Goal: Task Accomplishment & Management: Complete application form

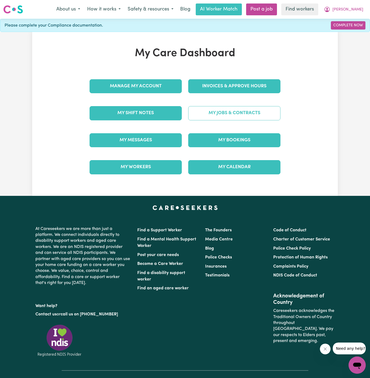
click at [232, 115] on link "My Jobs & Contracts" at bounding box center [234, 113] width 92 height 14
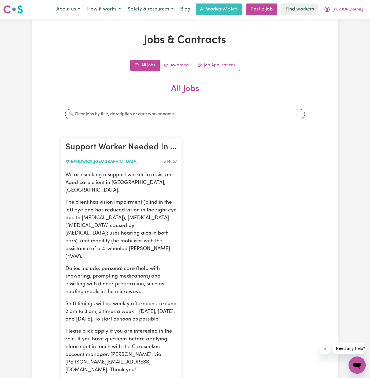
scroll to position [183, 0]
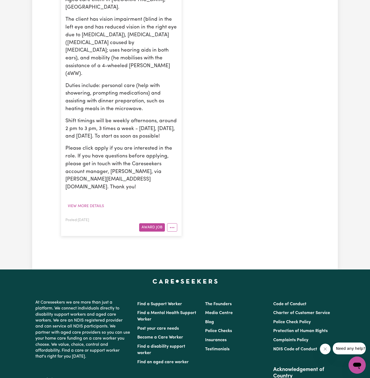
click at [178, 214] on article "Support Worker Needed In [GEOGRAPHIC_DATA], [GEOGRAPHIC_DATA] , [GEOGRAPHIC_DAT…" at bounding box center [121, 95] width 121 height 281
click at [173, 225] on icon "More options" at bounding box center [172, 227] width 5 height 5
click at [194, 255] on link "Edit Job" at bounding box center [188, 260] width 42 height 11
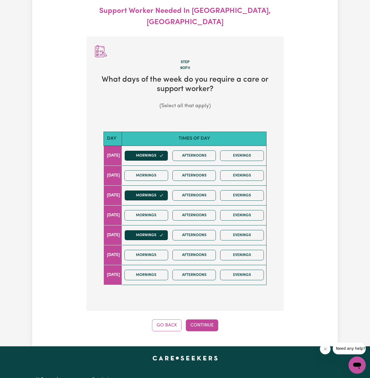
scroll to position [60, 0]
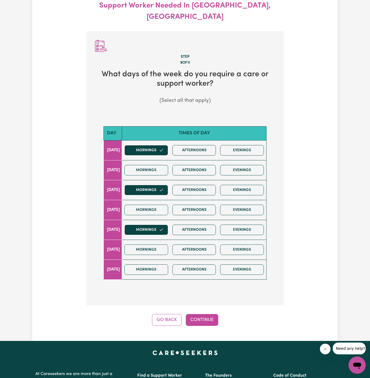
click at [170, 314] on button "Go Back" at bounding box center [167, 320] width 30 height 12
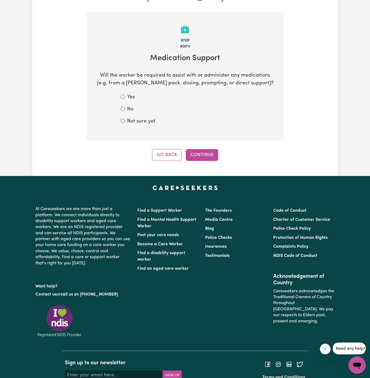
scroll to position [79, 0]
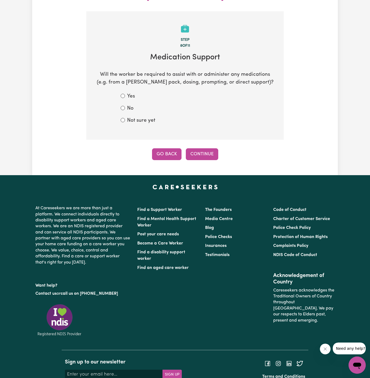
click at [170, 148] on button "Go Back" at bounding box center [167, 154] width 30 height 12
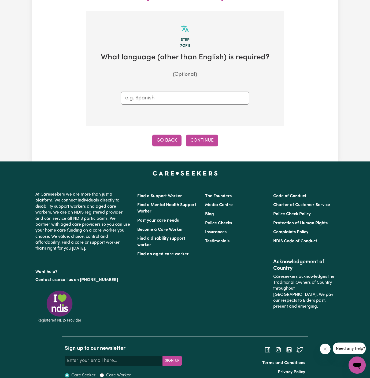
click at [171, 134] on button "Go Back" at bounding box center [167, 140] width 30 height 12
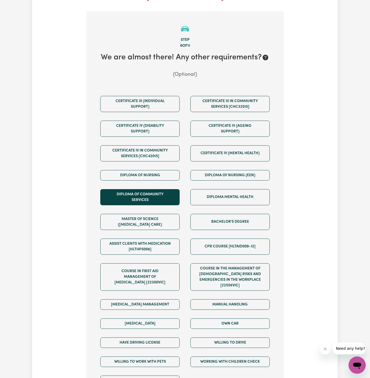
scroll to position [248, 0]
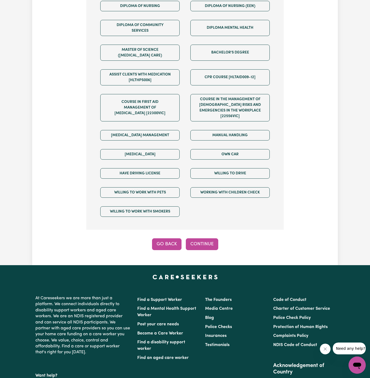
click at [167, 238] on button "Go Back" at bounding box center [167, 244] width 30 height 12
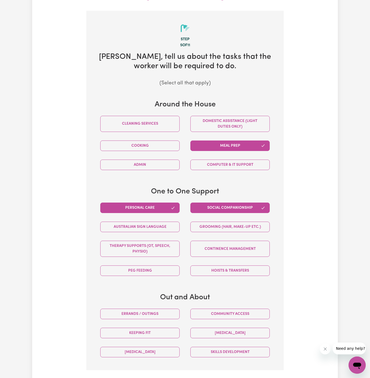
scroll to position [79, 0]
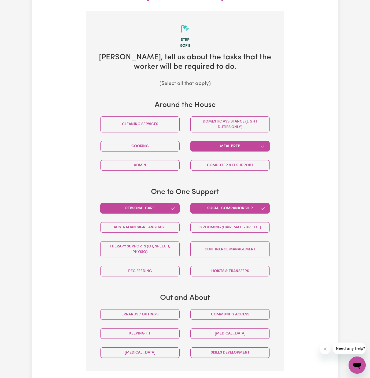
click at [154, 203] on button "Personal care" at bounding box center [139, 208] width 79 height 10
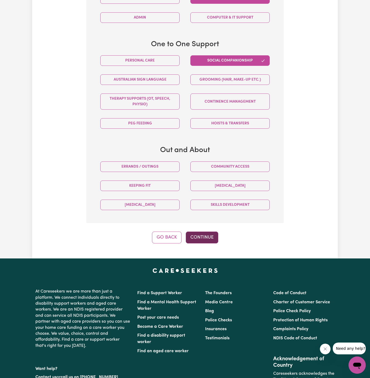
click at [207, 231] on button "Continue" at bounding box center [202, 237] width 32 height 12
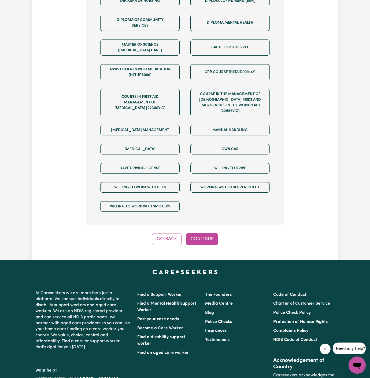
click at [205, 233] on button "Continue" at bounding box center [202, 239] width 32 height 12
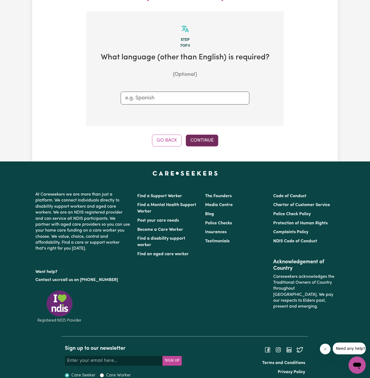
click at [203, 134] on button "Continue" at bounding box center [202, 140] width 32 height 12
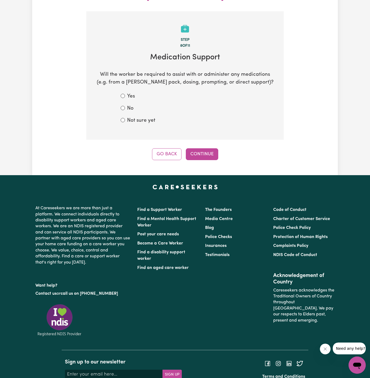
click at [135, 117] on label "Not sure yet" at bounding box center [141, 121] width 28 height 8
click at [125, 118] on input "Not sure yet" at bounding box center [123, 120] width 4 height 4
radio input "true"
click at [128, 105] on label "No" at bounding box center [130, 109] width 6 height 8
click at [125, 106] on input "No" at bounding box center [123, 108] width 4 height 4
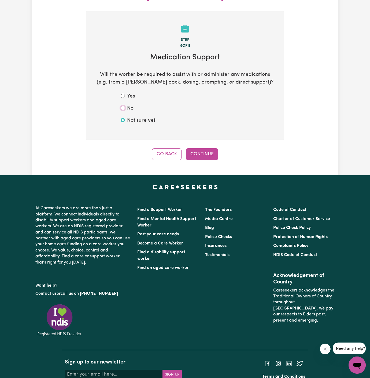
radio input "true"
click at [206, 148] on button "Continue" at bounding box center [202, 154] width 32 height 12
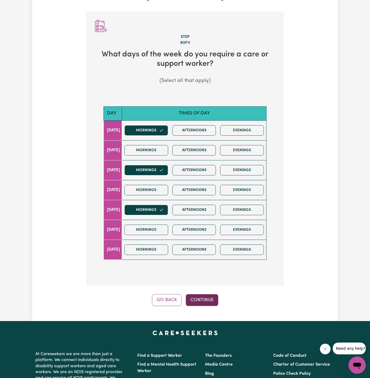
click at [214, 294] on button "Continue" at bounding box center [202, 300] width 32 height 12
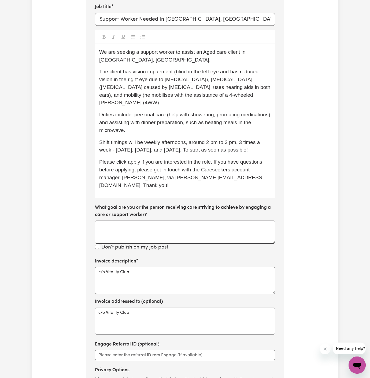
scroll to position [236, 0]
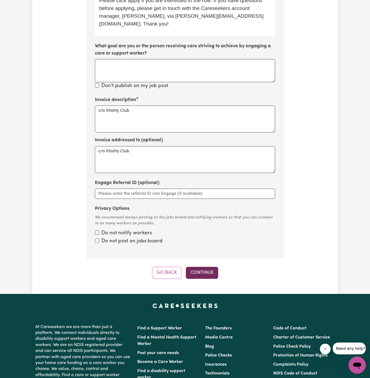
click at [202, 266] on button "Continue" at bounding box center [202, 272] width 32 height 12
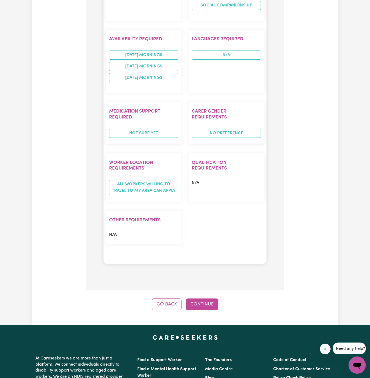
scroll to position [517, 0]
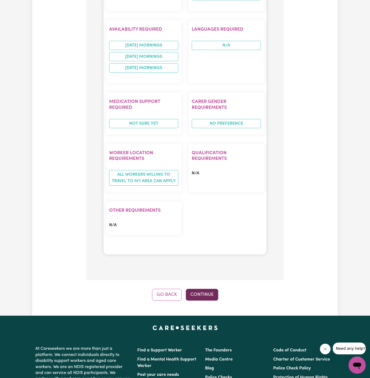
click at [208, 288] on button "Continue" at bounding box center [202, 294] width 32 height 12
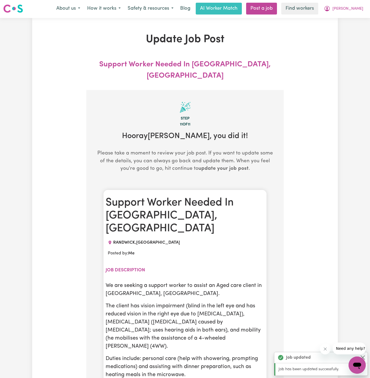
scroll to position [0, 0]
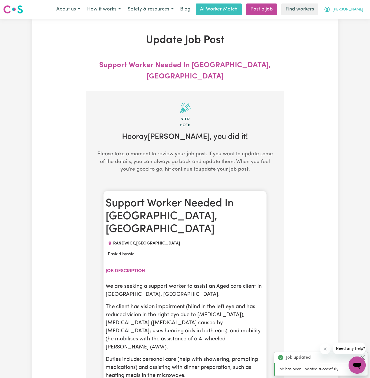
click at [358, 9] on span "[PERSON_NAME]" at bounding box center [348, 10] width 31 height 6
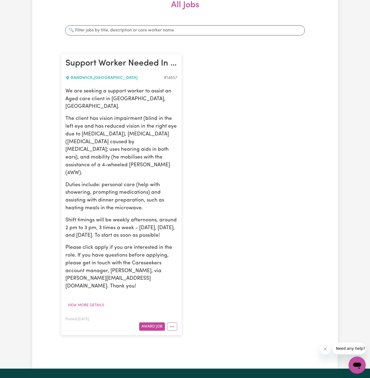
scroll to position [225, 0]
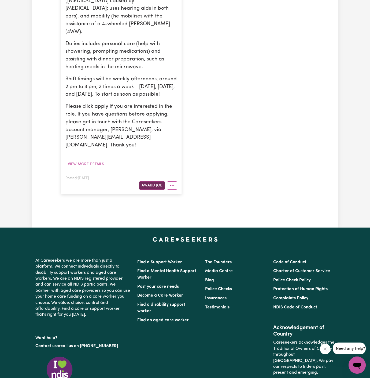
click at [155, 181] on button "Award Job" at bounding box center [152, 185] width 26 height 8
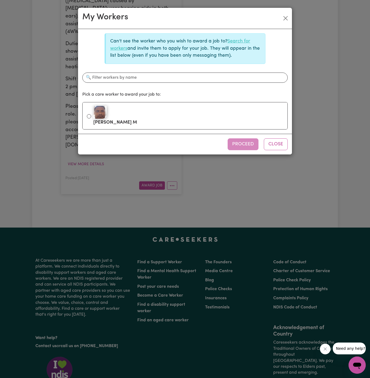
click at [241, 43] on link "Search for workers" at bounding box center [180, 45] width 140 height 12
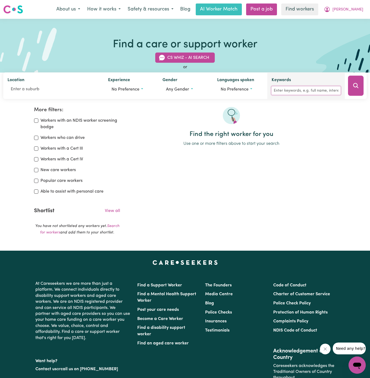
click at [288, 94] on input "Keywords" at bounding box center [306, 90] width 69 height 8
type input "darcy"
click at [359, 83] on button "Search" at bounding box center [356, 86] width 16 height 20
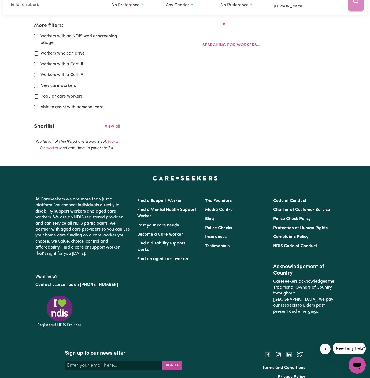
scroll to position [89, 0]
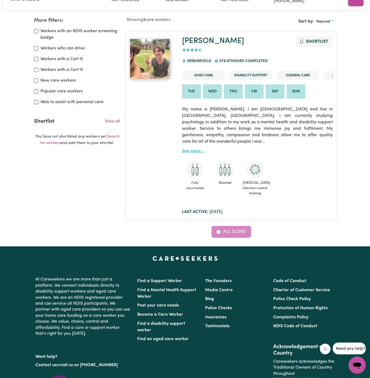
click at [188, 149] on link "See more..." at bounding box center [193, 151] width 22 height 4
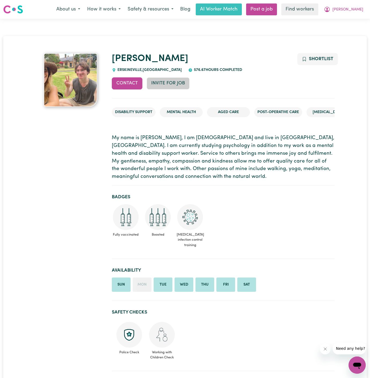
click at [170, 83] on button "Invite for Job" at bounding box center [168, 83] width 43 height 12
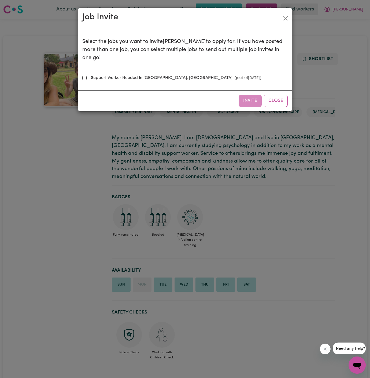
click at [127, 75] on label "Support Worker Needed In Randwick, NSW (posted Aug 7 2025 )" at bounding box center [175, 78] width 173 height 6
click at [87, 76] on input "Support Worker Needed In Randwick, NSW (posted Aug 7 2025 )" at bounding box center [84, 78] width 4 height 4
checkbox input "true"
click at [254, 95] on button "Invite" at bounding box center [250, 101] width 23 height 12
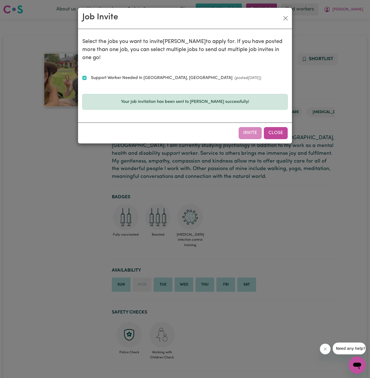
click at [277, 127] on button "Close" at bounding box center [276, 133] width 24 height 12
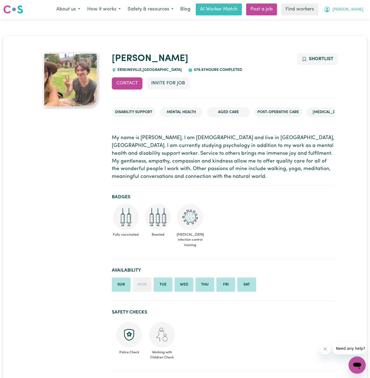
click at [354, 10] on span "[PERSON_NAME]" at bounding box center [348, 10] width 31 height 6
click at [346, 21] on link "My Dashboard" at bounding box center [345, 21] width 42 height 10
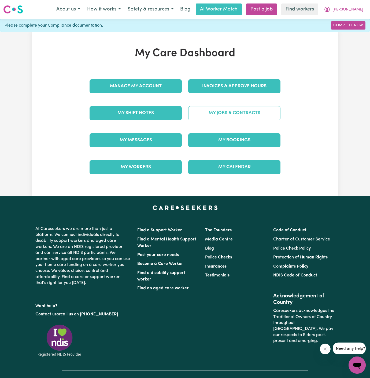
click at [253, 112] on link "My Jobs & Contracts" at bounding box center [234, 113] width 92 height 14
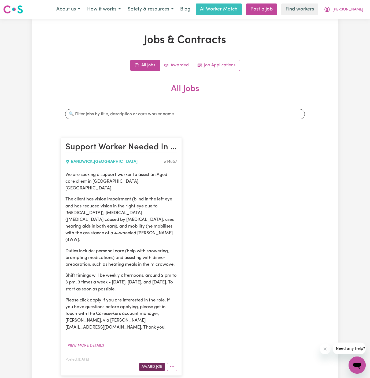
click at [153, 362] on button "Award Job" at bounding box center [152, 366] width 26 height 8
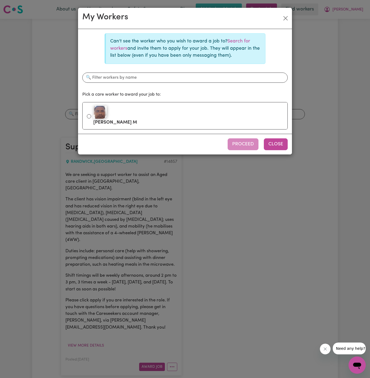
click at [284, 141] on button "Close" at bounding box center [276, 144] width 24 height 12
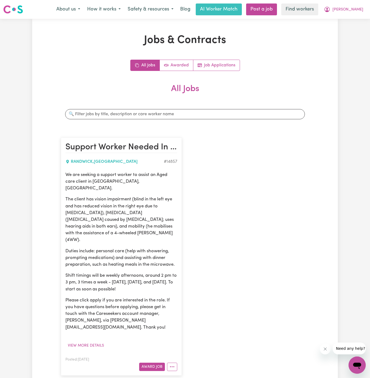
click at [307, 72] on div "All Jobs Awarded Job Applications All Jobs Search jobs Support Worker Needed In…" at bounding box center [185, 220] width 248 height 321
click at [357, 8] on span "[PERSON_NAME]" at bounding box center [348, 10] width 31 height 6
click at [126, 14] on nav "Menu About us How it works Safety & resources Blog AI Worker Match Post a job F…" at bounding box center [185, 9] width 370 height 19
click at [358, 9] on span "[PERSON_NAME]" at bounding box center [348, 10] width 31 height 6
click at [258, 65] on div "All Jobs Awarded Job Applications" at bounding box center [185, 65] width 248 height 11
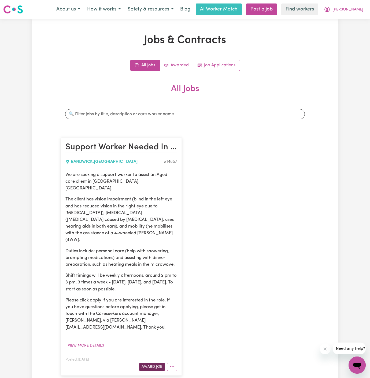
click at [154, 362] on button "Award Job" at bounding box center [152, 366] width 26 height 8
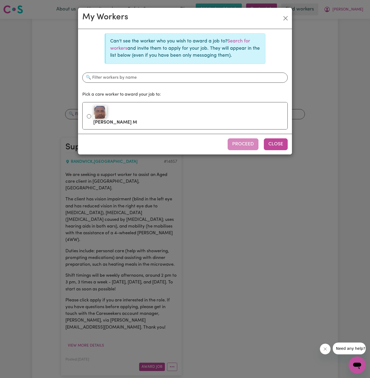
click at [284, 144] on button "Close" at bounding box center [276, 144] width 24 height 12
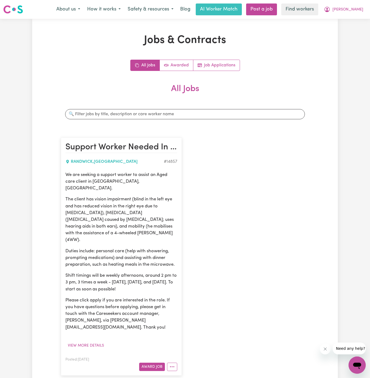
click at [284, 149] on div "Support Worker Needed In [GEOGRAPHIC_DATA], [GEOGRAPHIC_DATA] , [GEOGRAPHIC_DAT…" at bounding box center [185, 256] width 255 height 248
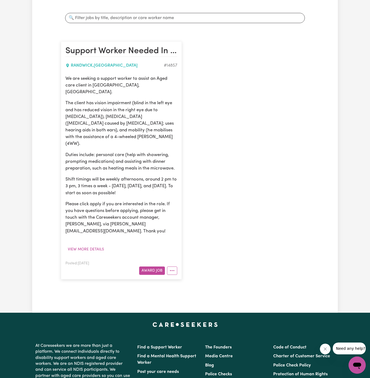
scroll to position [20, 0]
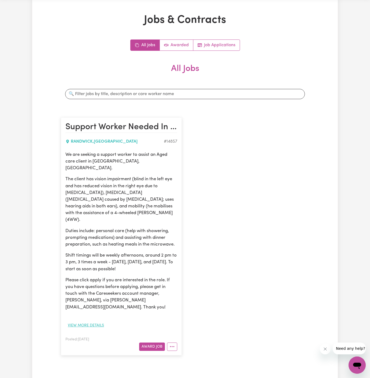
click at [92, 321] on button "View more details" at bounding box center [85, 325] width 41 height 8
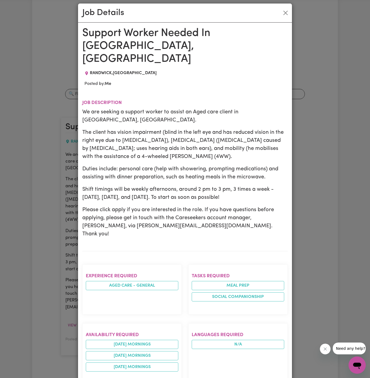
scroll to position [0, 0]
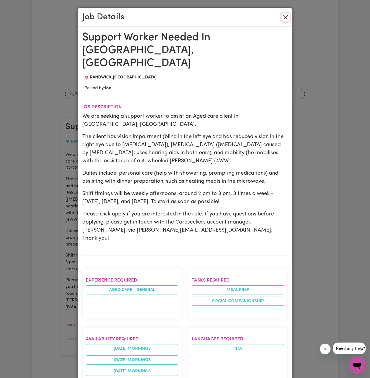
click at [285, 17] on button "Close" at bounding box center [285, 17] width 9 height 9
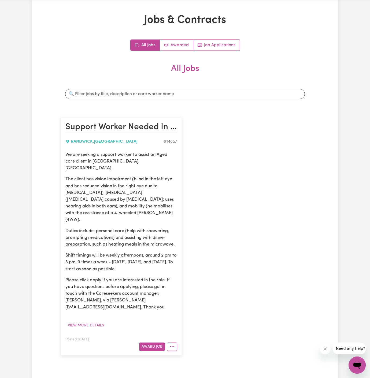
click at [313, 47] on div "Jobs & Contracts All Jobs Awarded Job Applications All Jobs Search jobs Support…" at bounding box center [185, 194] width 306 height 360
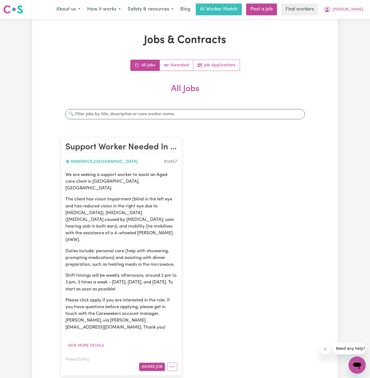
click at [153, 196] on p "The client has vision impairment (blind in the left eye and has reduced vision …" at bounding box center [121, 219] width 112 height 47
click at [174, 364] on icon "More options" at bounding box center [172, 366] width 5 height 5
click at [240, 235] on div "Support Worker Needed In [GEOGRAPHIC_DATA], [GEOGRAPHIC_DATA] , [GEOGRAPHIC_DAT…" at bounding box center [185, 256] width 255 height 248
